Goal: Find specific page/section: Find specific page/section

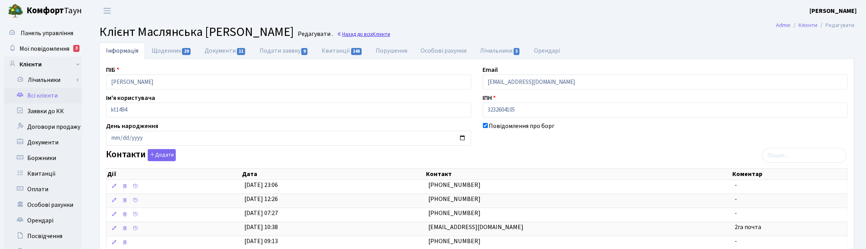
click at [390, 34] on link "Назад до всіх Клієнти" at bounding box center [363, 33] width 53 height 7
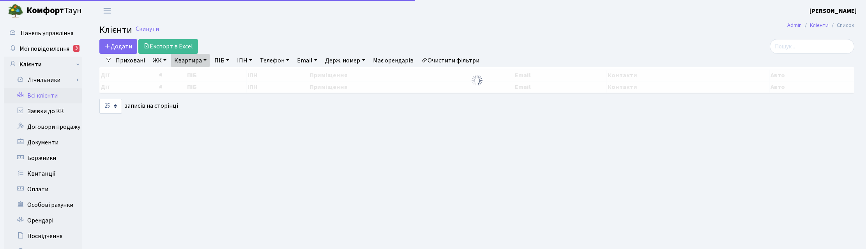
select select "25"
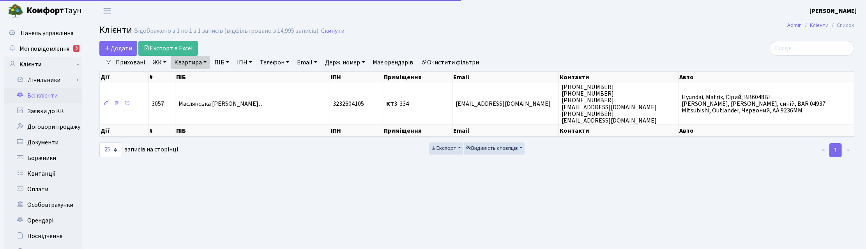
drag, startPoint x: 199, startPoint y: 60, endPoint x: 200, endPoint y: 69, distance: 9.8
click at [199, 60] on link "Квартира" at bounding box center [190, 62] width 39 height 13
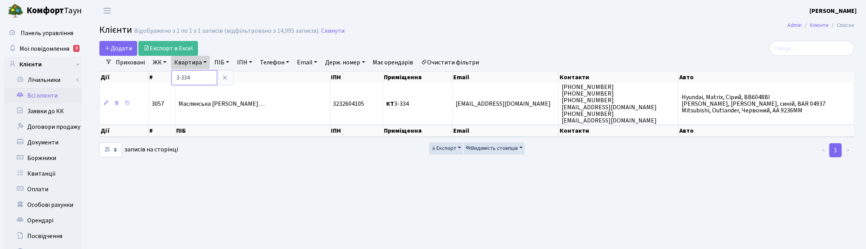
click at [198, 78] on input "3-334" at bounding box center [195, 77] width 46 height 15
type input "3"
type input "544"
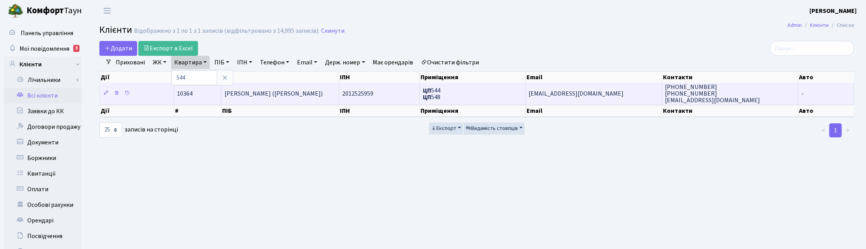
click at [258, 94] on span "Макс Елі (MAX ELI)" at bounding box center [274, 93] width 98 height 9
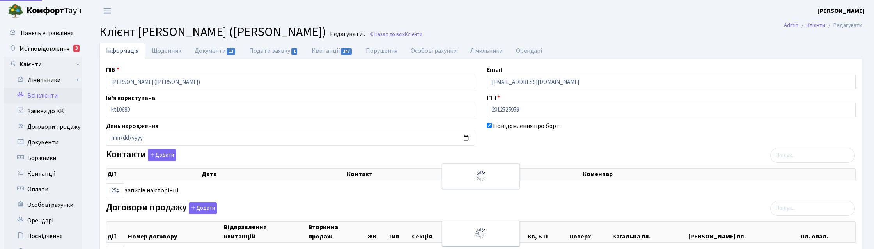
select select "25"
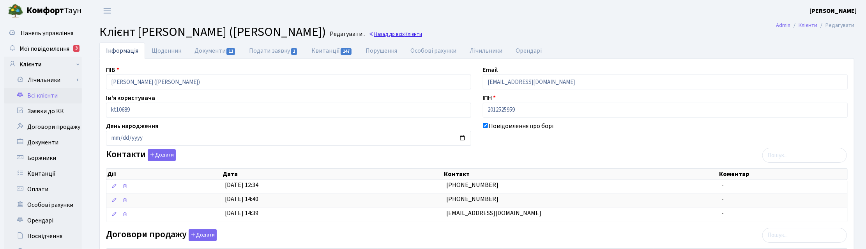
click at [369, 30] on link "Назад до всіх Клієнти" at bounding box center [395, 33] width 53 height 7
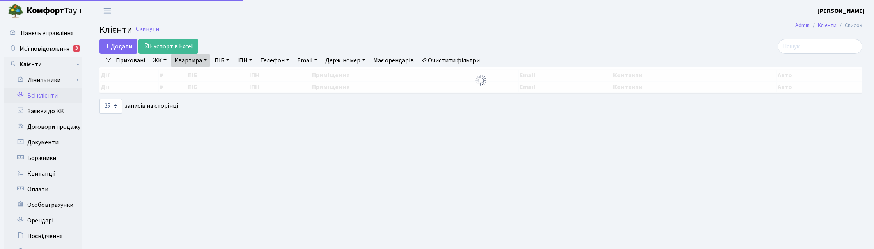
select select "25"
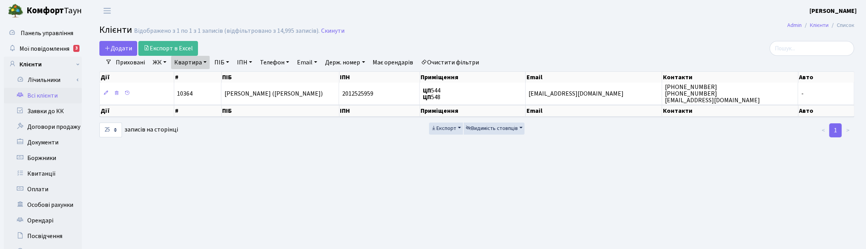
click at [206, 62] on link "Квартира" at bounding box center [190, 62] width 39 height 13
drag, startPoint x: 191, startPoint y: 77, endPoint x: 175, endPoint y: 77, distance: 16.4
click at [175, 77] on input "544" at bounding box center [195, 77] width 46 height 15
click at [217, 63] on link "ПІБ" at bounding box center [221, 62] width 21 height 13
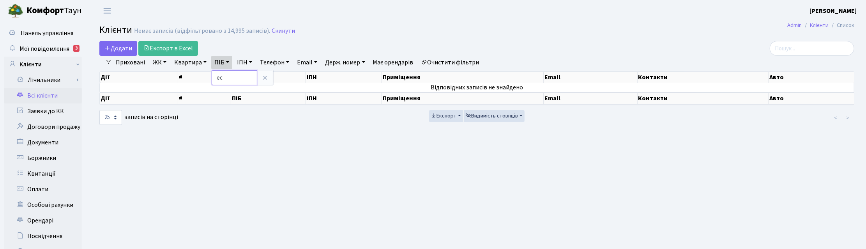
type input "е"
type input "макс"
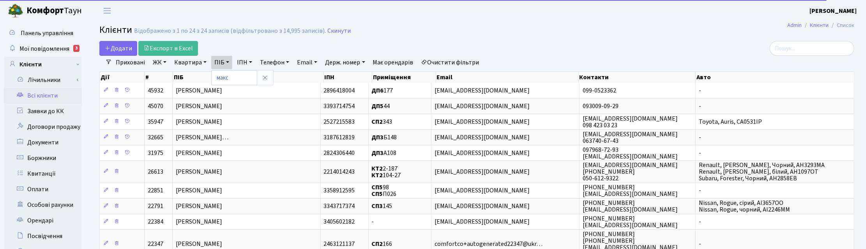
click at [193, 62] on link "Квартира" at bounding box center [190, 62] width 39 height 13
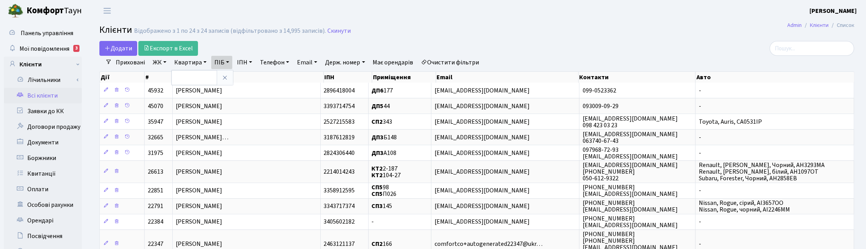
click at [164, 61] on link "ЖК" at bounding box center [160, 62] width 20 height 13
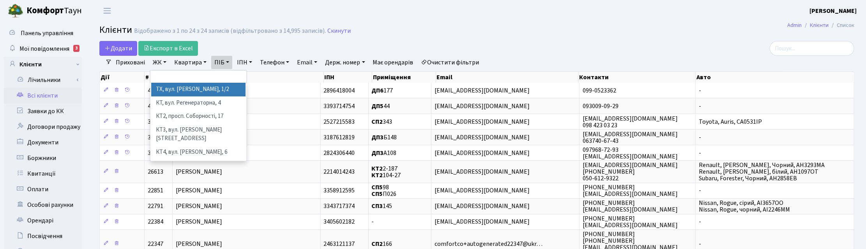
click at [161, 90] on li "ТХ, вул. [PERSON_NAME], 1/2" at bounding box center [198, 90] width 94 height 14
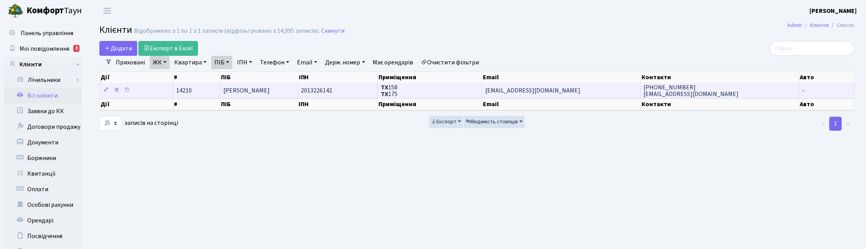
click at [517, 89] on span "[EMAIL_ADDRESS][DOMAIN_NAME]" at bounding box center [532, 90] width 95 height 9
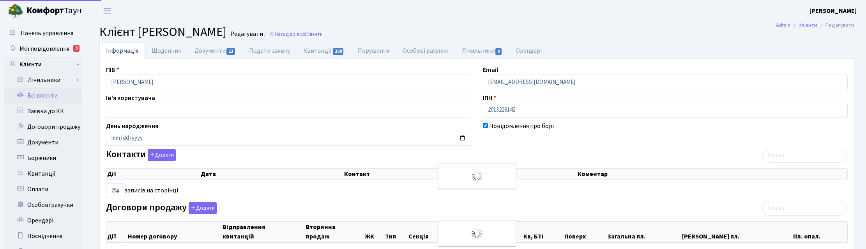
select select "25"
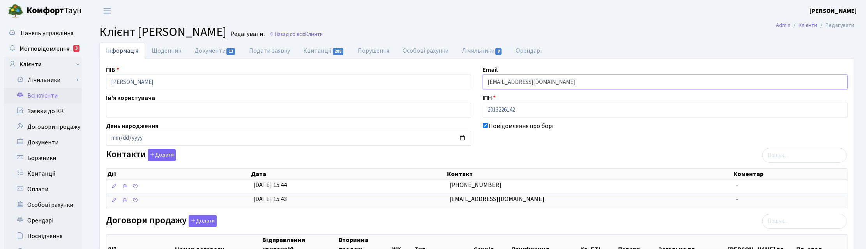
drag, startPoint x: 570, startPoint y: 81, endPoint x: 473, endPoint y: 82, distance: 97.5
click at [473, 82] on div "ПІБ [PERSON_NAME] Email [EMAIL_ADDRESS][DOMAIN_NAME] Ім'я користувача ІПН 20132…" at bounding box center [477, 253] width 754 height 376
